Goal: Communication & Community: Participate in discussion

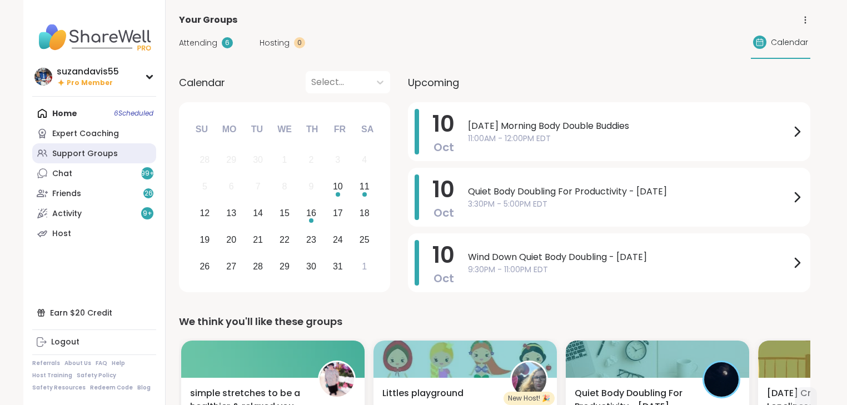
click at [78, 152] on div "Support Groups" at bounding box center [85, 153] width 66 height 11
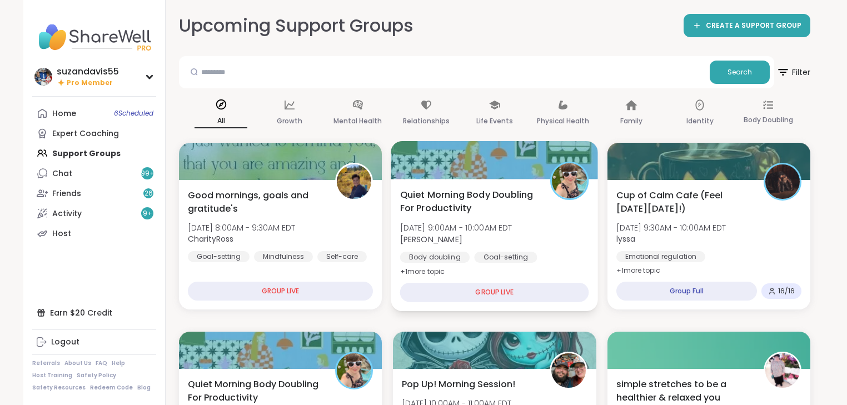
click at [471, 231] on span "[DATE] 9:00AM - 10:00AM EDT" at bounding box center [456, 227] width 112 height 11
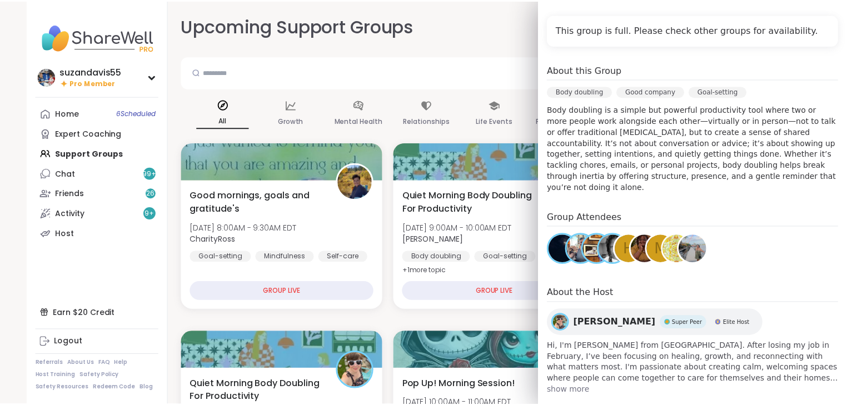
scroll to position [246, 0]
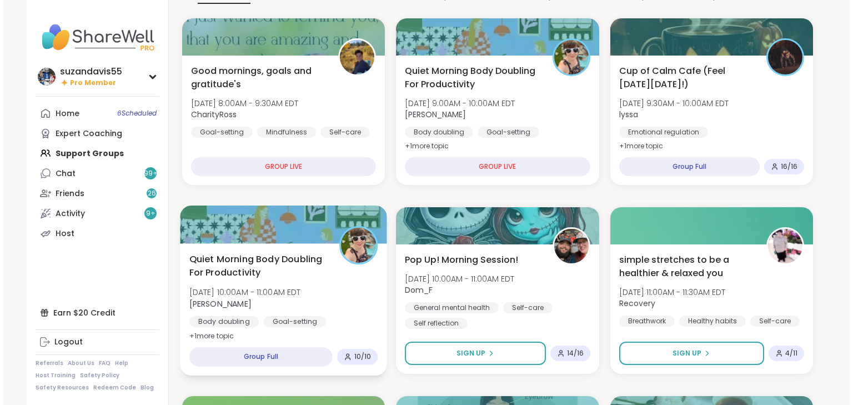
scroll to position [133, 0]
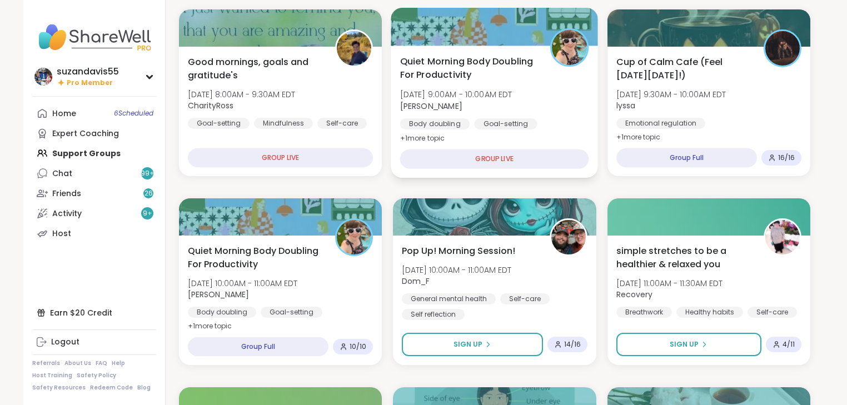
click at [476, 127] on div "Goal-setting" at bounding box center [505, 123] width 63 height 11
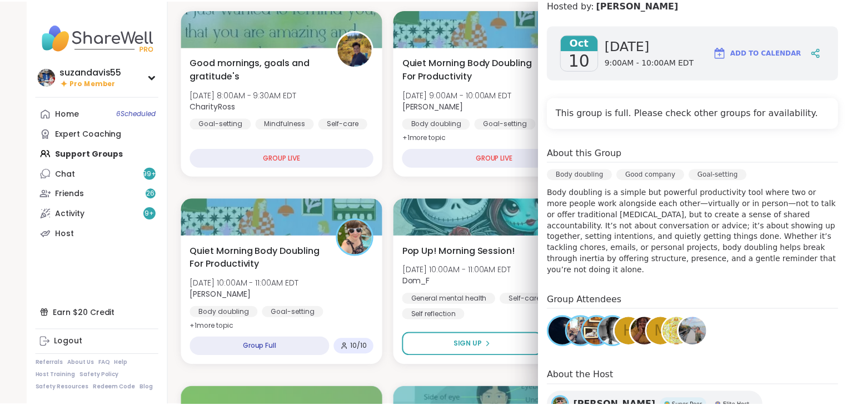
scroll to position [246, 0]
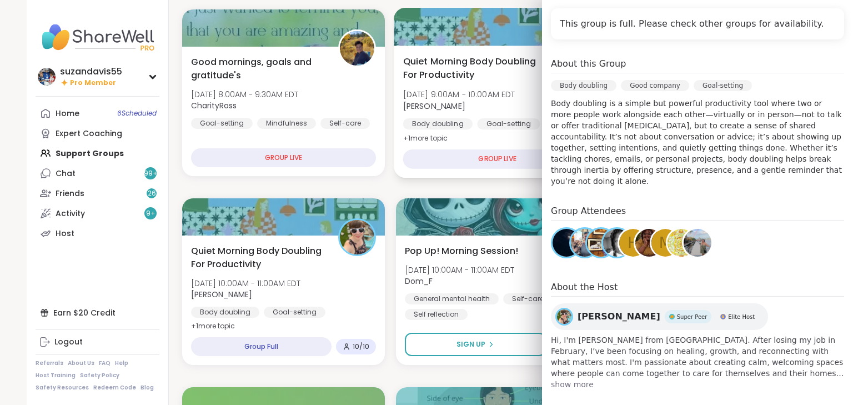
click at [502, 141] on div "Quiet Morning Body Doubling For Productivity [DATE] 9:00AM - 10:00AM EDT [PERSO…" at bounding box center [497, 112] width 207 height 132
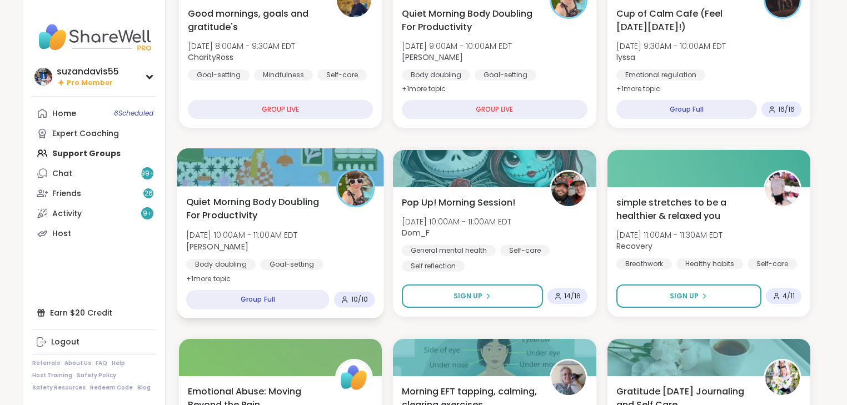
scroll to position [267, 0]
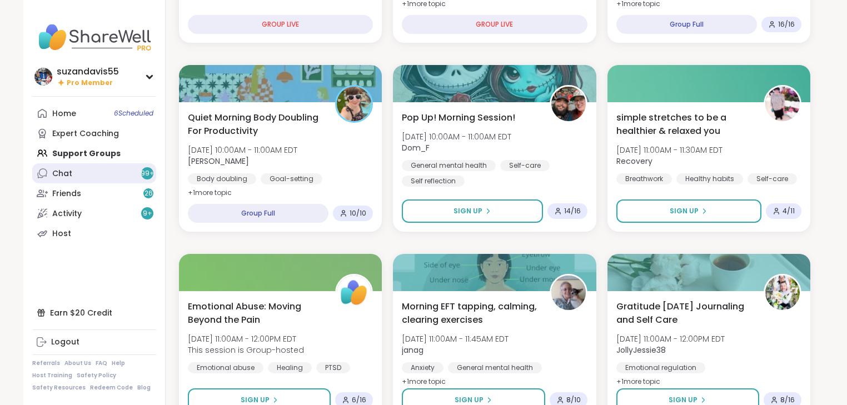
click at [101, 173] on link "Chat 99 +" at bounding box center [94, 173] width 124 height 20
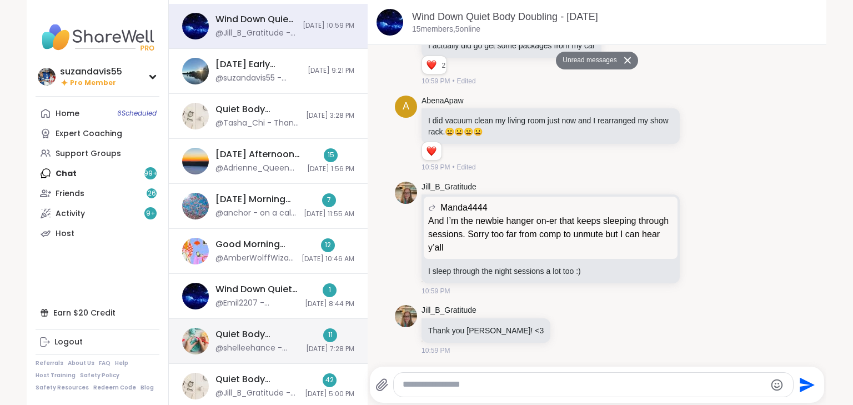
scroll to position [63, 0]
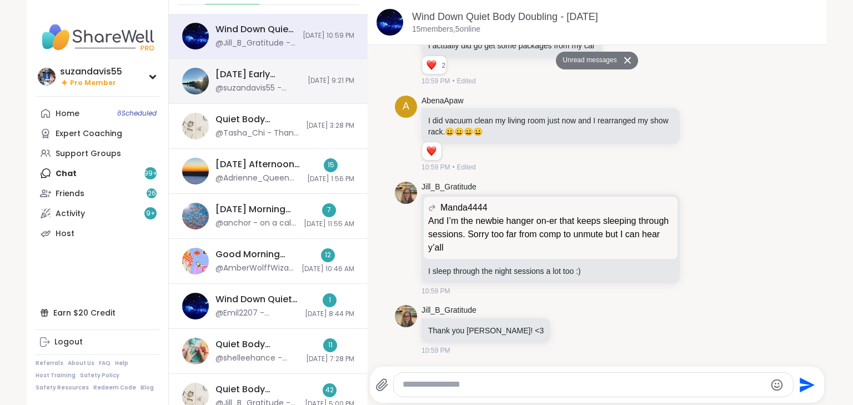
click at [282, 81] on div "[DATE] Early Afternoon Body Double Buddies, [DATE] @suzandavis55 - YEAH!!!! GOT…" at bounding box center [268, 81] width 199 height 45
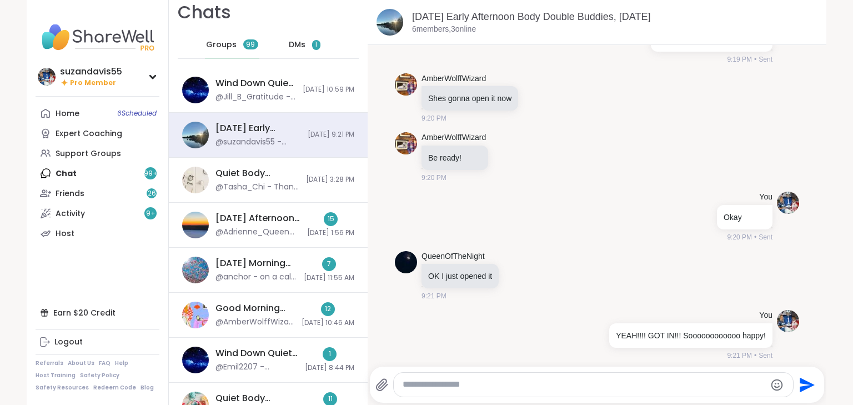
scroll to position [0, 0]
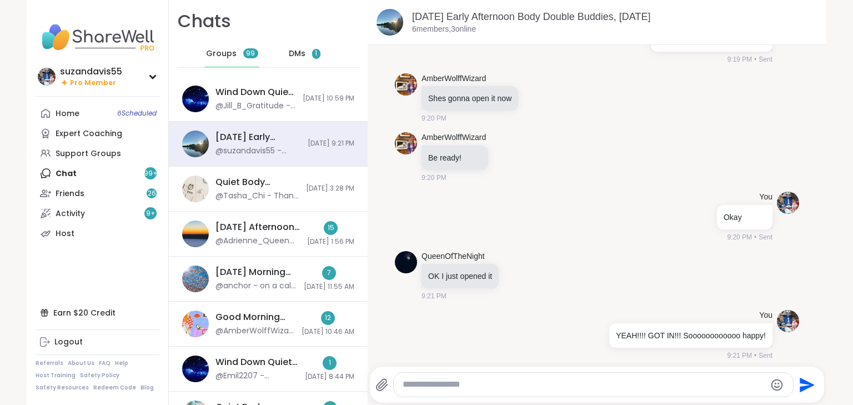
click at [315, 53] on span "1" at bounding box center [316, 53] width 2 height 9
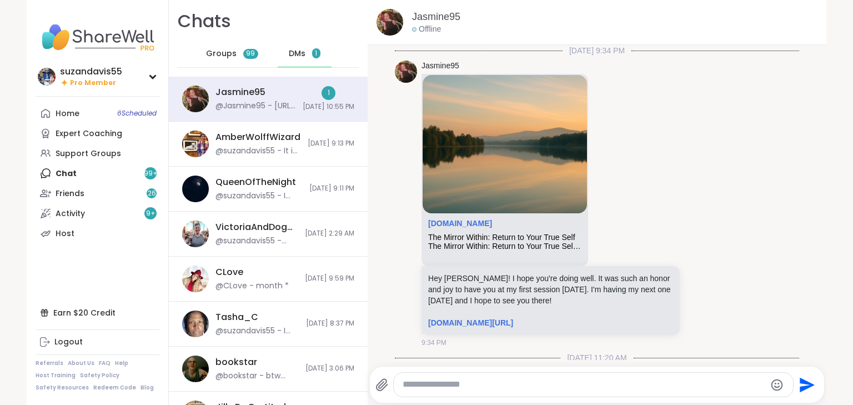
scroll to position [1900, 0]
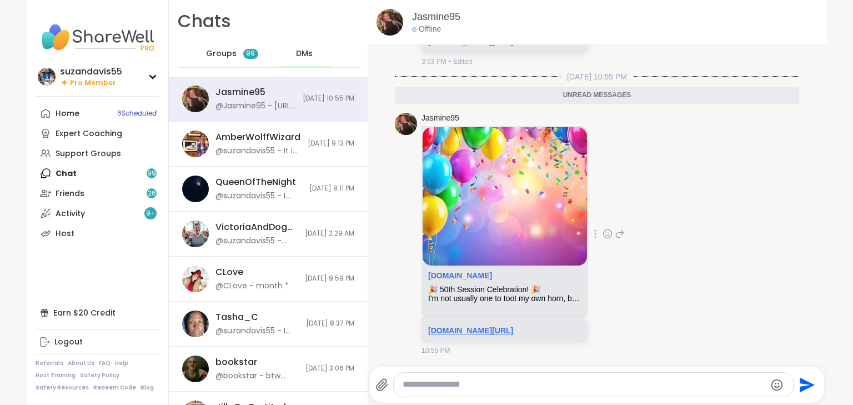
click at [512, 326] on link "[DOMAIN_NAME][URL]" at bounding box center [470, 330] width 85 height 9
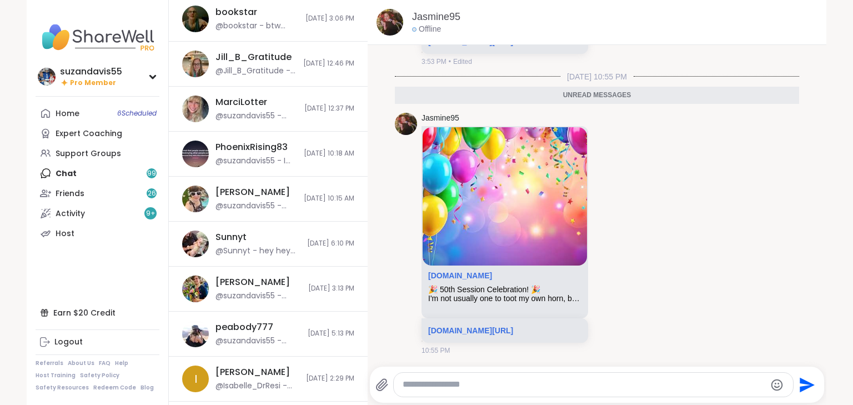
scroll to position [349, 0]
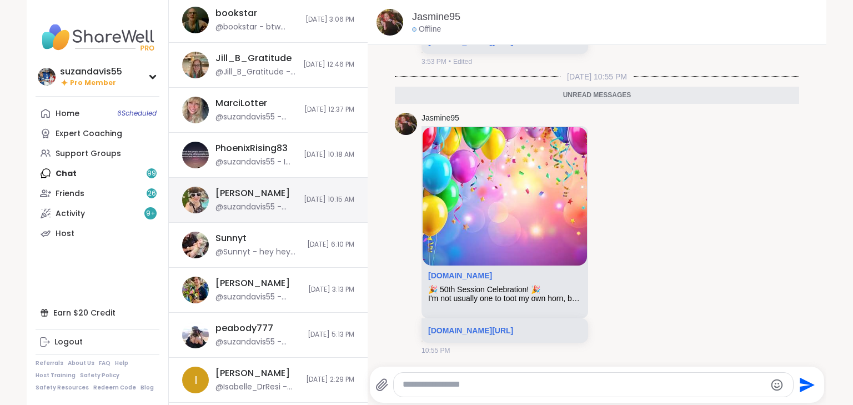
click at [248, 197] on div "[PERSON_NAME]" at bounding box center [253, 193] width 74 height 12
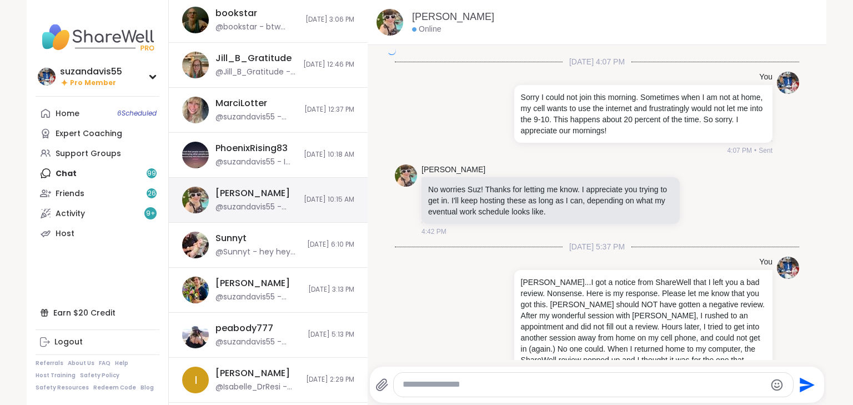
scroll to position [3617, 0]
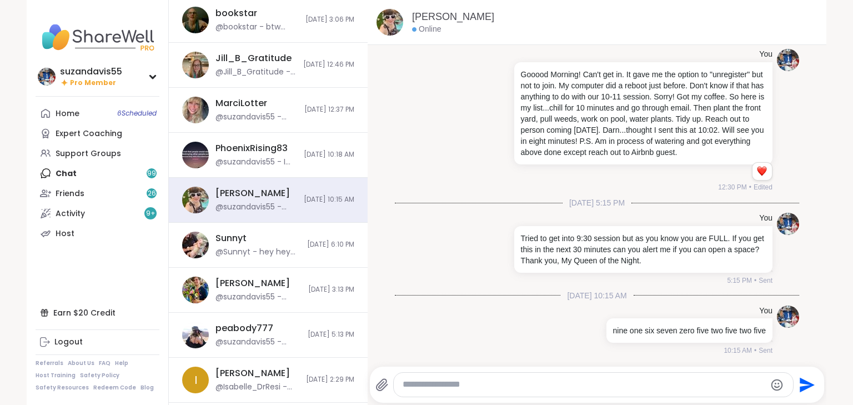
click at [408, 382] on textarea "Type your message" at bounding box center [584, 385] width 363 height 12
type textarea "**********"
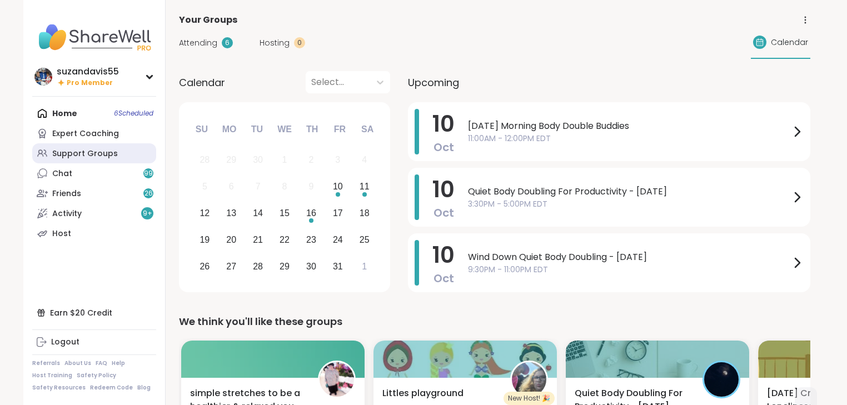
click at [64, 149] on div "Support Groups" at bounding box center [85, 153] width 66 height 11
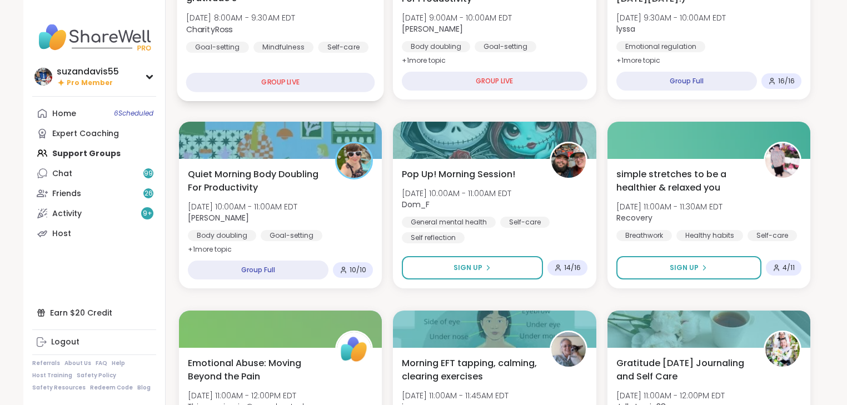
scroll to position [222, 0]
